Goal: Information Seeking & Learning: Understand process/instructions

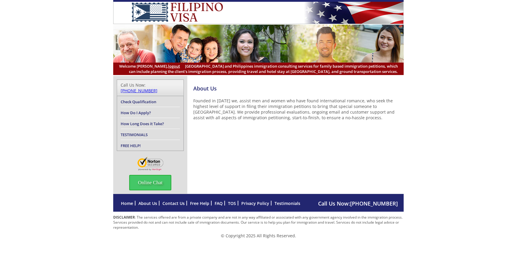
click at [125, 200] on link "Home" at bounding box center [127, 203] width 12 height 6
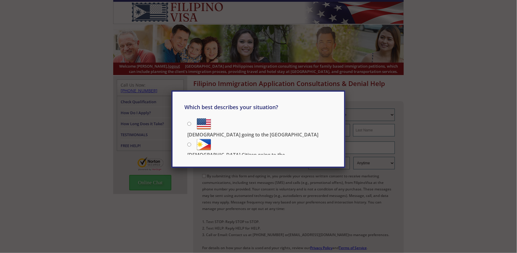
click at [189, 143] on input "[DEMOGRAPHIC_DATA] Citizen going to the [DEMOGRAPHIC_DATA]" at bounding box center [189, 145] width 4 height 4
radio input "true"
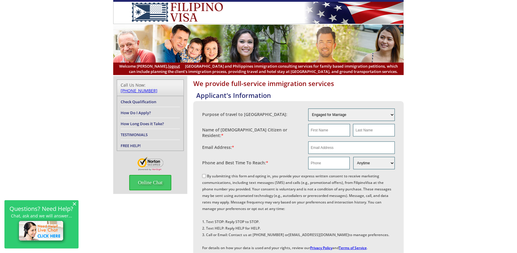
click at [133, 110] on link "How Do I Apply?" at bounding box center [136, 112] width 30 height 5
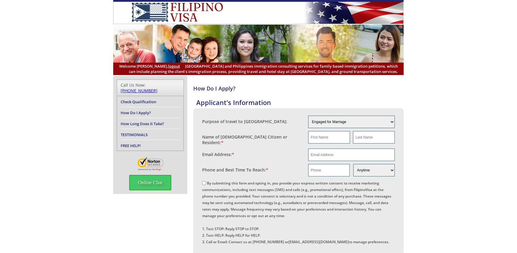
click at [131, 99] on link "Check Qualification" at bounding box center [139, 101] width 36 height 5
